Goal: Obtain resource: Obtain resource

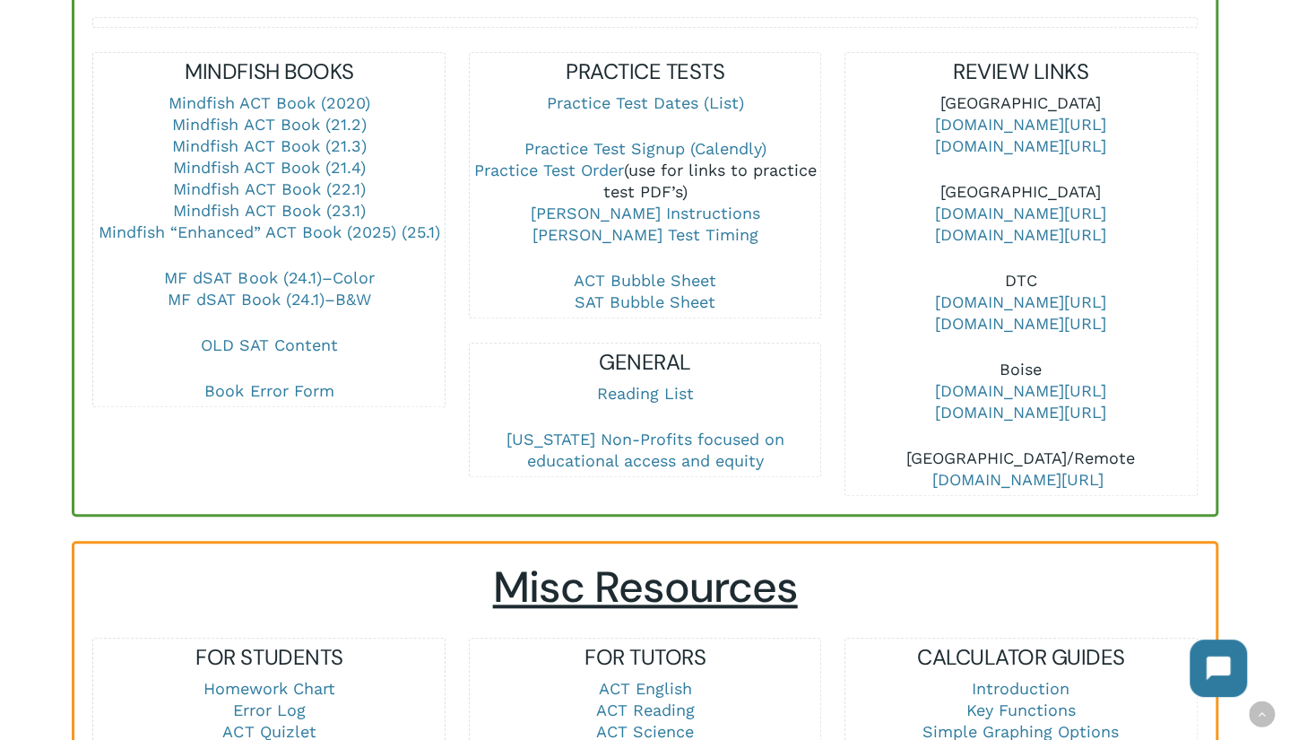
scroll to position [1076, 0]
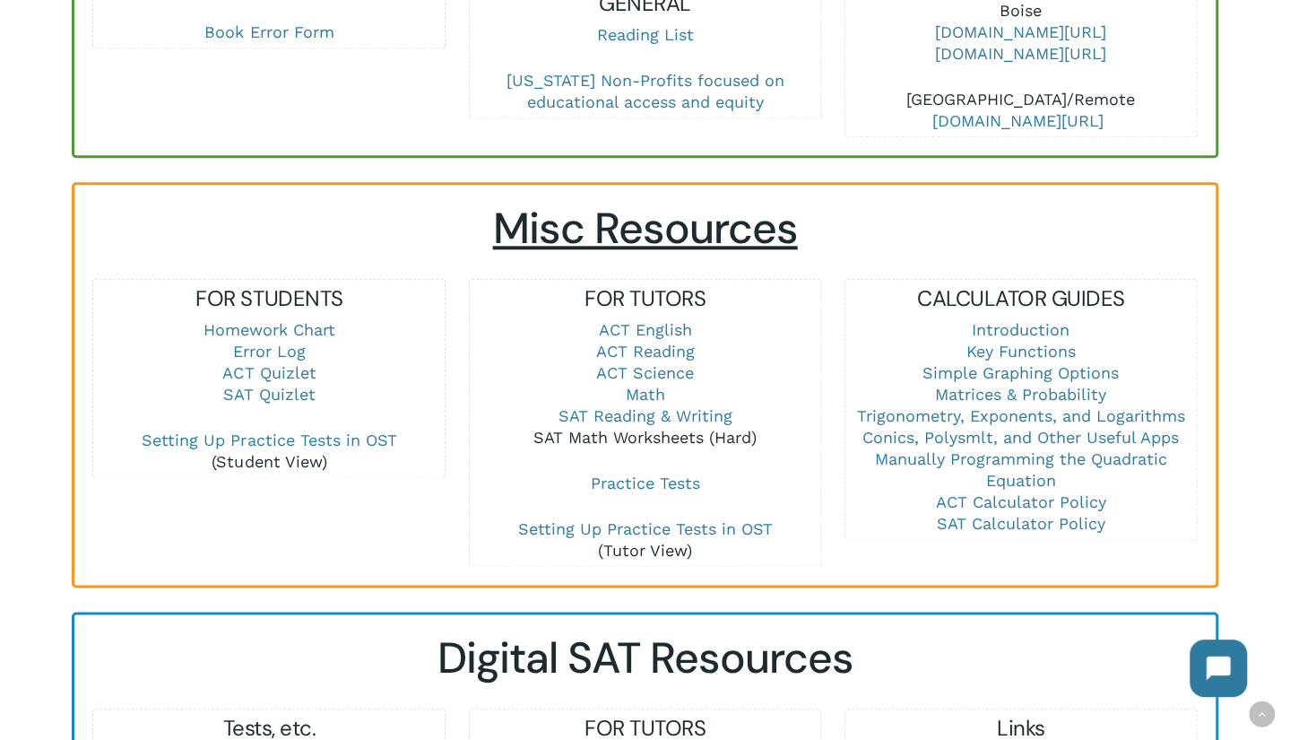
click at [660, 428] on link "SAT Math Worksheets (Hard)" at bounding box center [644, 437] width 223 height 19
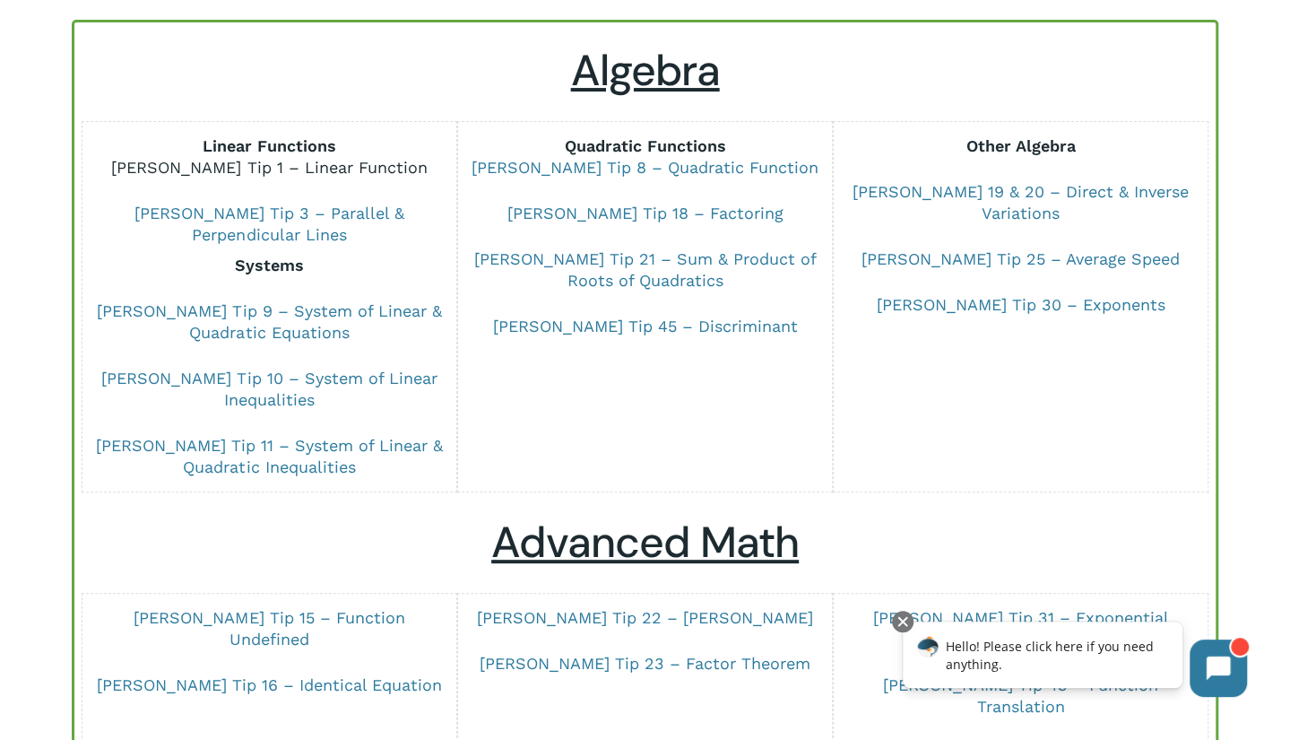
scroll to position [359, 0]
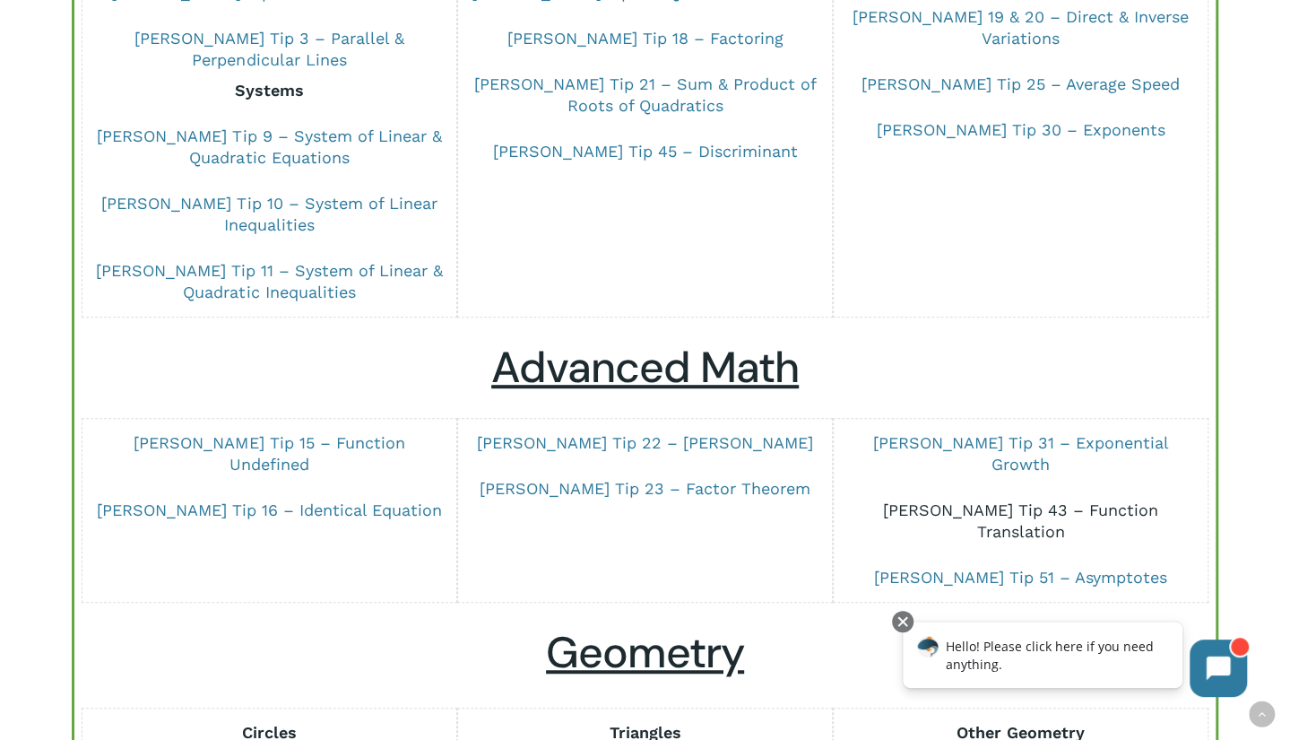
click at [1070, 500] on link "[PERSON_NAME] Tip 43 – Function Translation" at bounding box center [1020, 520] width 275 height 40
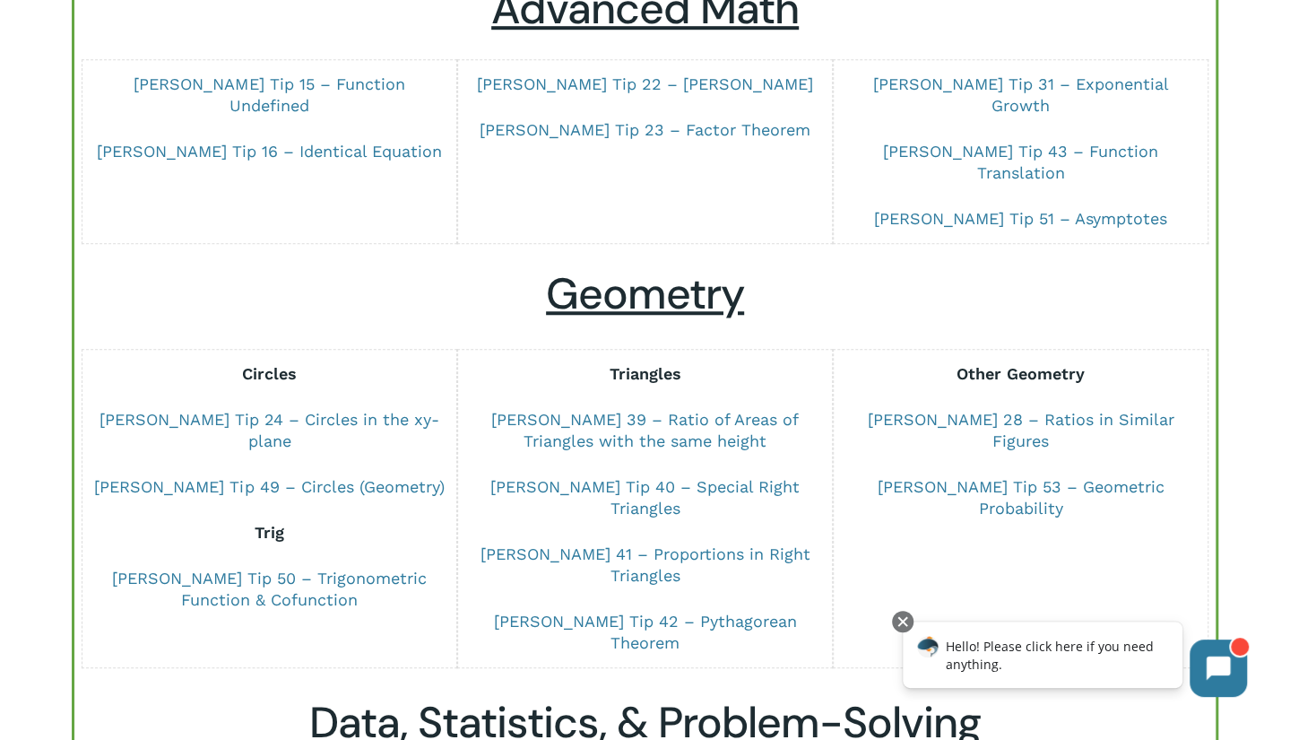
scroll to position [1076, 0]
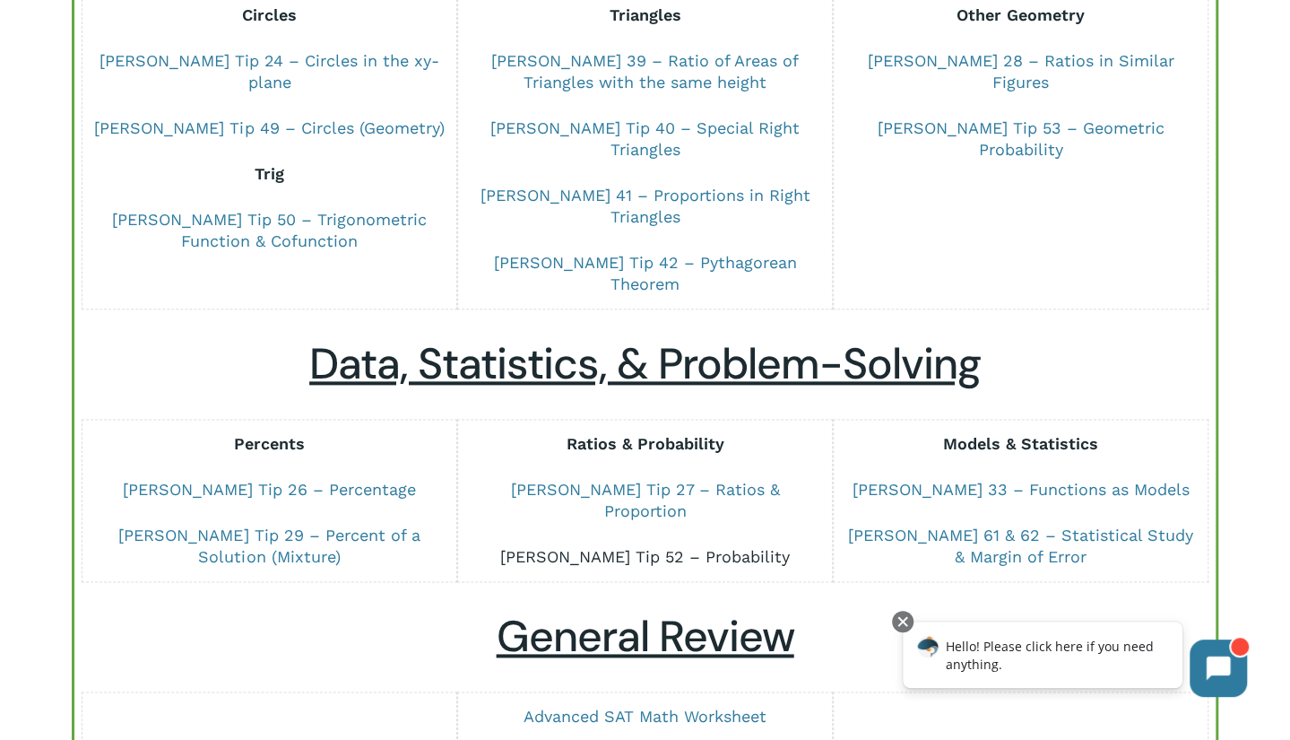
click at [760, 547] on link "[PERSON_NAME] Tip 52 – Probability" at bounding box center [645, 556] width 290 height 19
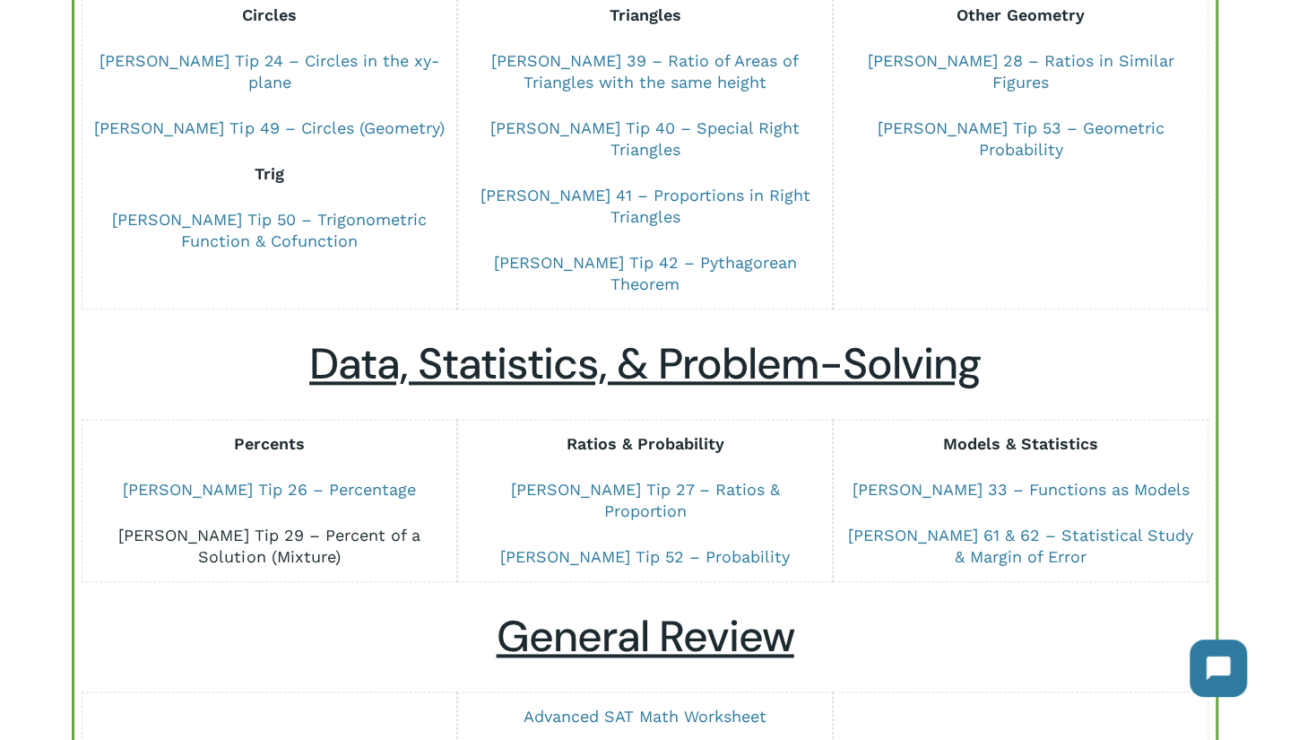
click at [399, 525] on link "[PERSON_NAME] Tip 29 – Percent of a Solution (Mixture)" at bounding box center [268, 545] width 301 height 40
